Goal: Information Seeking & Learning: Learn about a topic

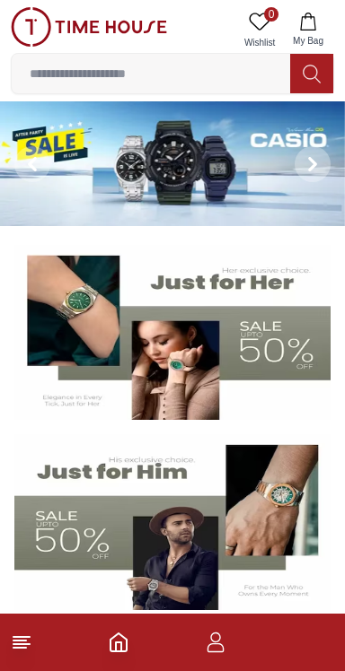
click at [310, 31] on button "My Bag" at bounding box center [308, 30] width 52 height 46
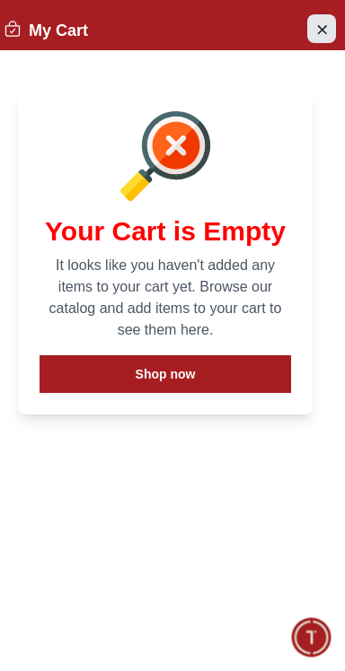
click at [321, 30] on icon "Close Account" at bounding box center [322, 29] width 8 height 8
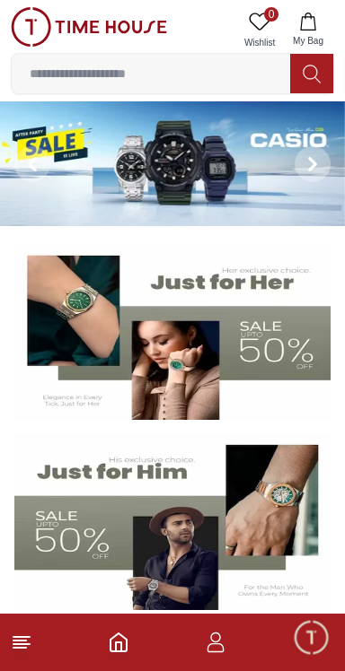
click at [225, 172] on img at bounding box center [172, 163] width 345 height 125
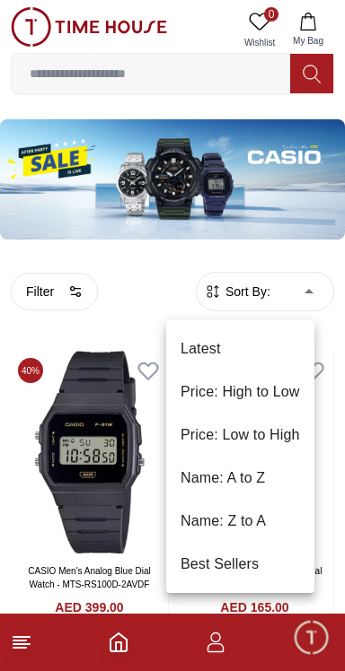
click at [245, 570] on li "Best Sellers" at bounding box center [240, 564] width 148 height 43
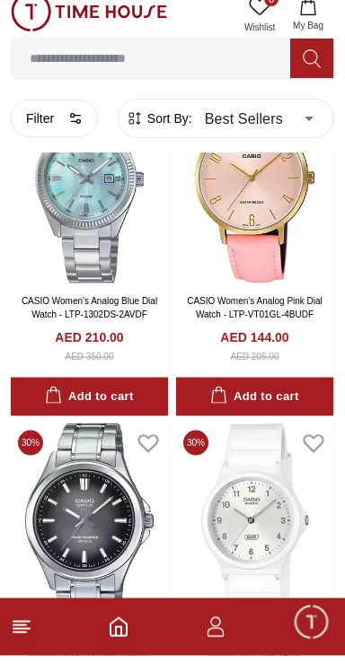
scroll to position [2647, 0]
click at [210, 651] on icon "button" at bounding box center [216, 643] width 22 height 22
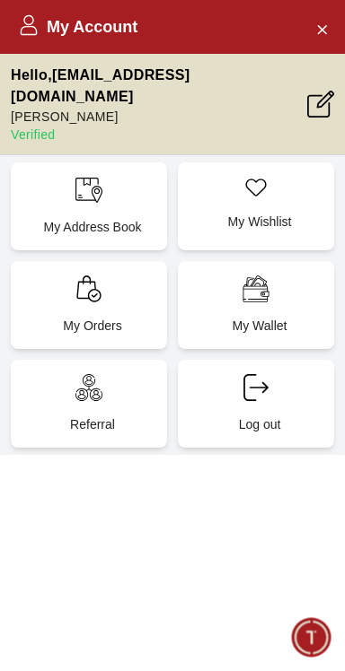
type input "******"
click at [36, 34] on icon at bounding box center [29, 30] width 17 height 9
click at [314, 35] on icon "Close Account" at bounding box center [321, 29] width 14 height 22
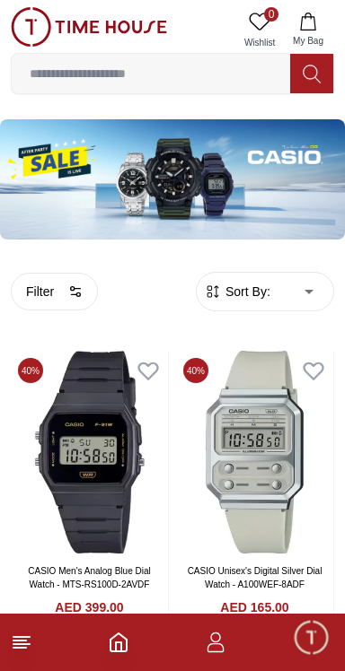
click at [18, 652] on icon at bounding box center [22, 643] width 22 height 22
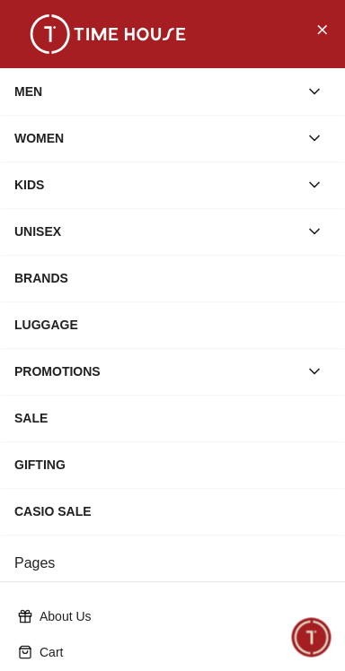
scroll to position [348, 0]
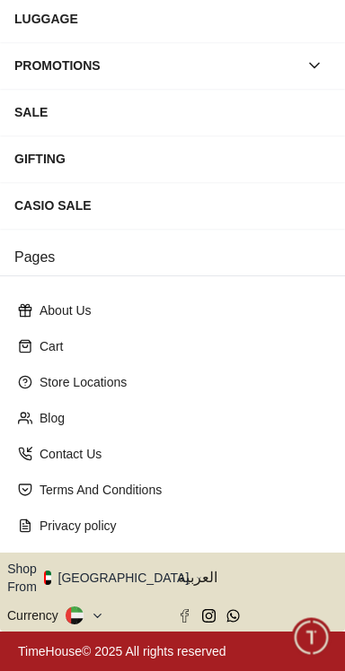
click at [83, 618] on icon at bounding box center [78, 621] width 8 height 6
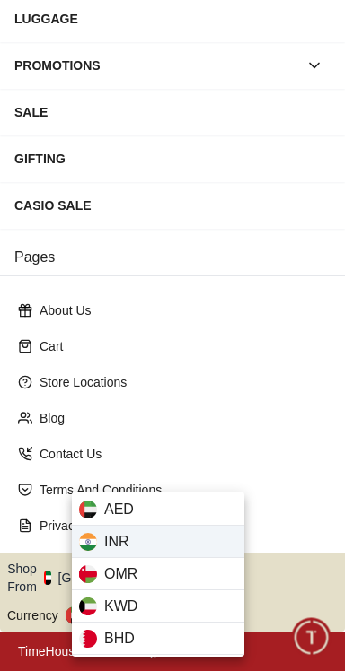
click at [158, 543] on div "INR" at bounding box center [158, 542] width 172 height 32
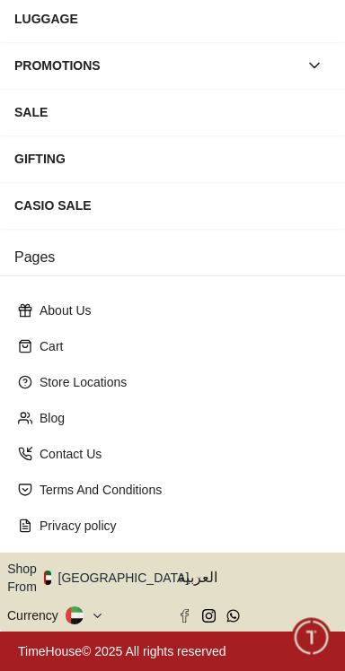
click at [129, 577] on button "Shop From [GEOGRAPHIC_DATA]" at bounding box center [104, 578] width 195 height 36
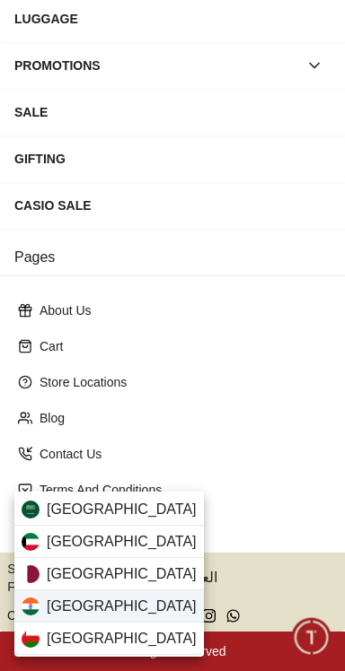
click at [103, 607] on div "[GEOGRAPHIC_DATA]" at bounding box center [108, 607] width 189 height 32
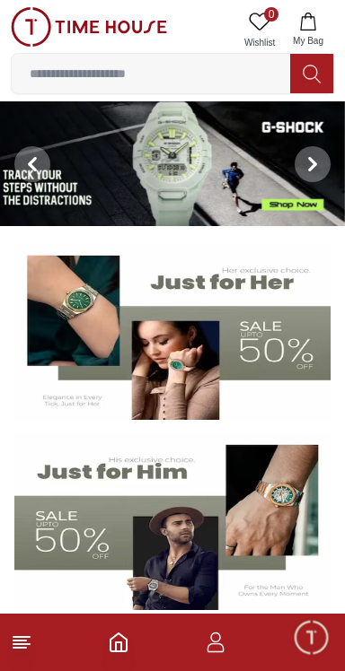
click at [197, 73] on input at bounding box center [151, 74] width 278 height 36
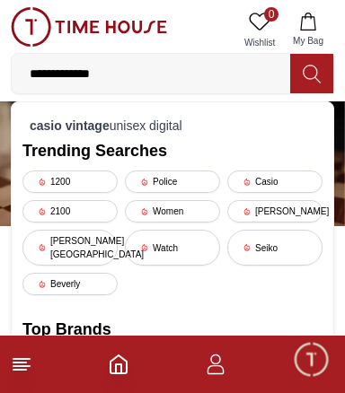
type input "**********"
click at [314, 74] on icon at bounding box center [311, 74] width 18 height 21
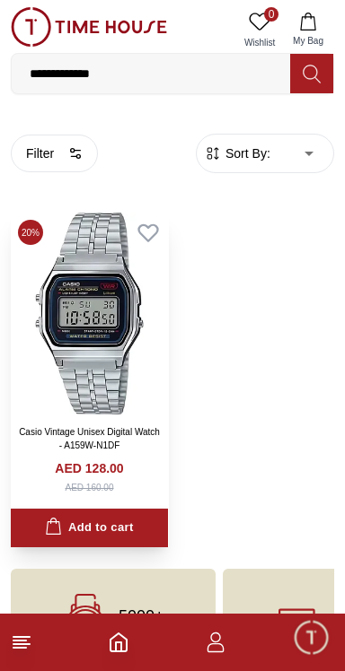
click at [132, 449] on link "Casio Vintage Unisex Digital Watch - A159W-N1DF" at bounding box center [89, 438] width 141 height 23
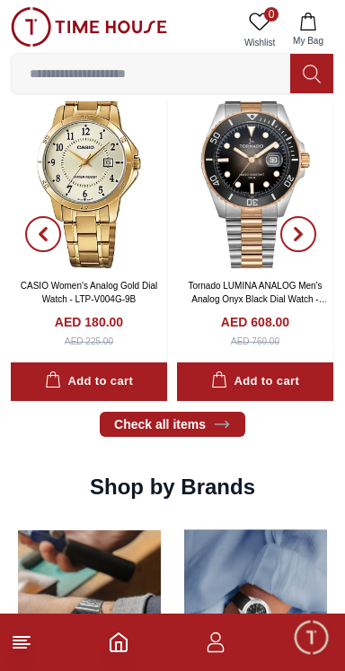
scroll to position [2006, 0]
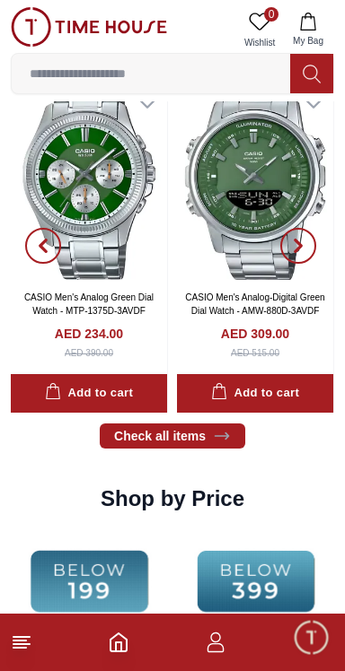
click at [20, 648] on line at bounding box center [19, 648] width 13 height 0
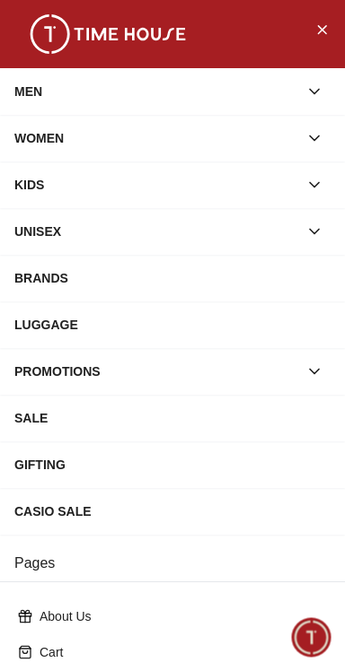
scroll to position [348, 0]
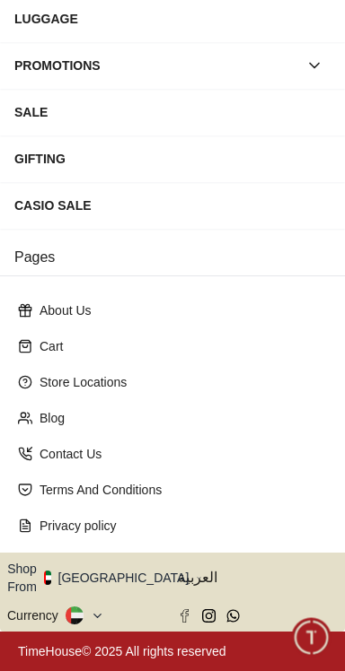
click at [139, 575] on button "Shop From [GEOGRAPHIC_DATA]" at bounding box center [104, 578] width 195 height 36
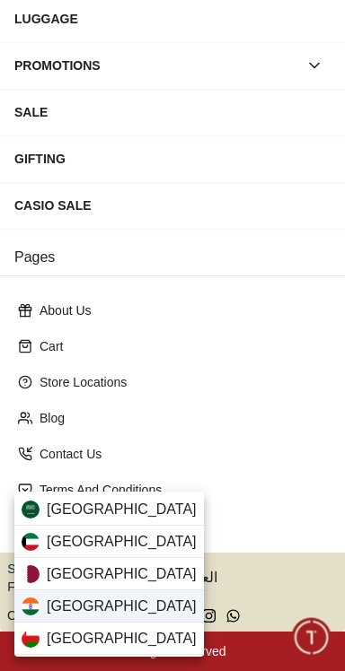
click at [123, 602] on div "[GEOGRAPHIC_DATA]" at bounding box center [108, 607] width 189 height 32
